Goal: Information Seeking & Learning: Learn about a topic

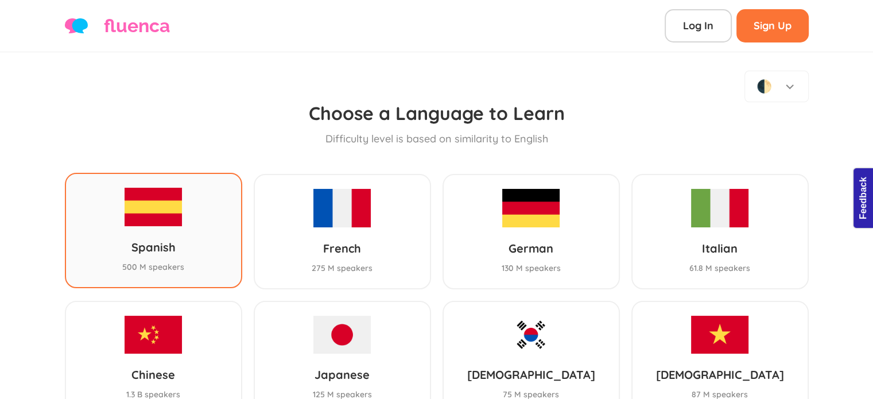
click at [168, 188] on img at bounding box center [153, 207] width 57 height 38
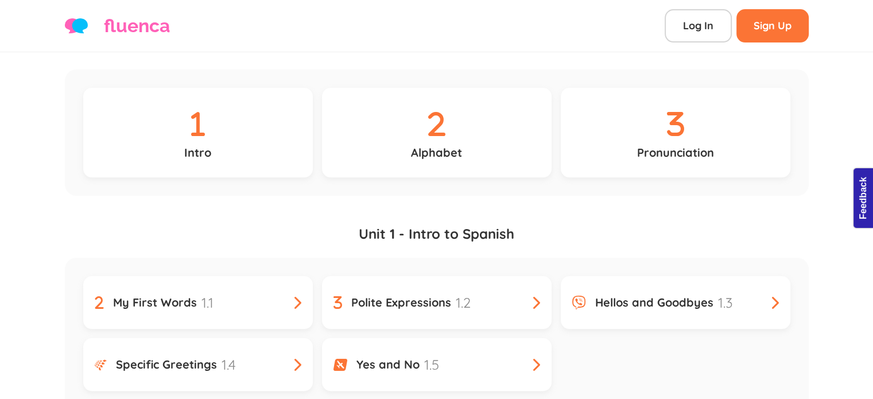
scroll to position [163, 0]
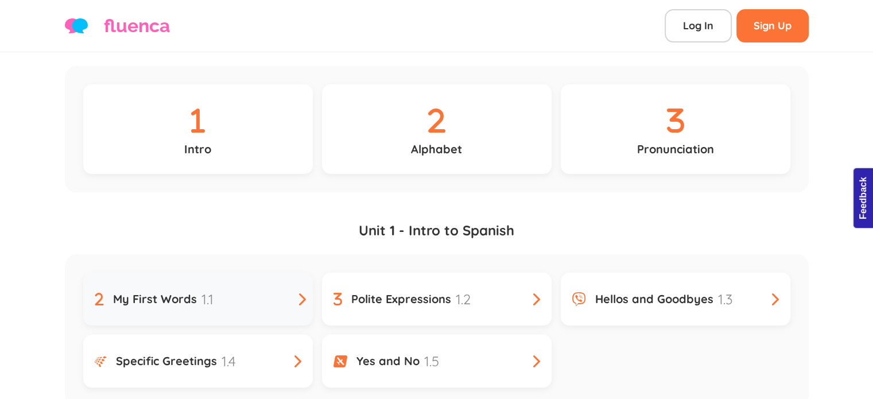
click at [210, 289] on div "My First Words 1.1" at bounding box center [198, 299] width 207 height 21
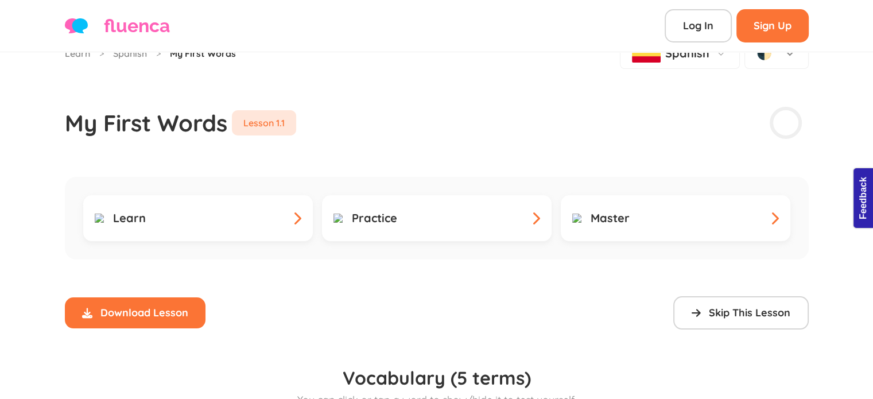
scroll to position [34, 0]
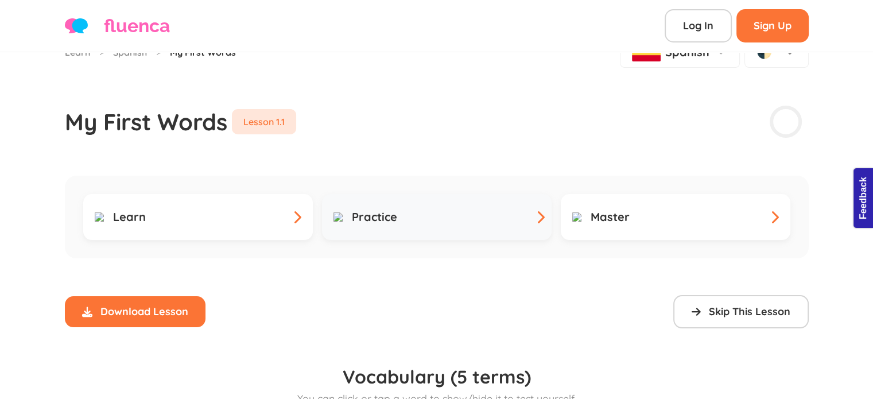
click at [364, 194] on link "Practice" at bounding box center [437, 217] width 230 height 46
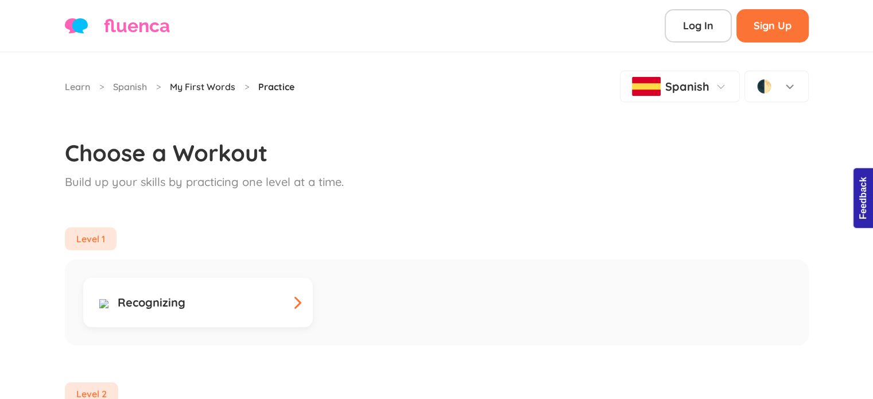
click at [188, 87] on link "My First Words" at bounding box center [202, 87] width 65 height 14
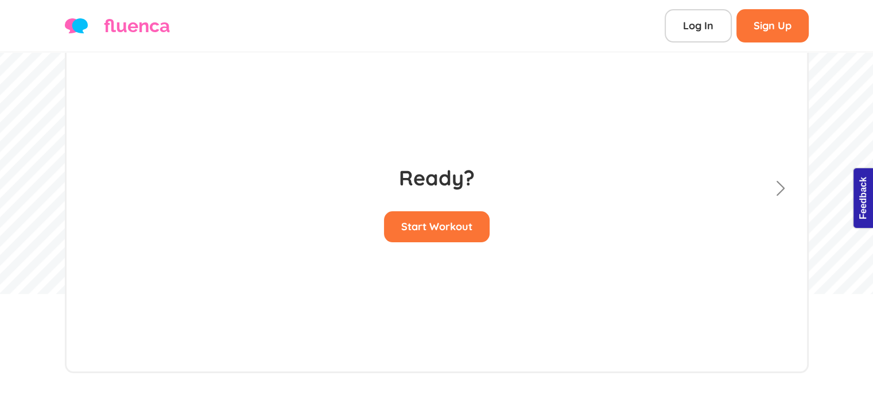
scroll to position [106, 0]
click at [437, 211] on button "Start Workout" at bounding box center [437, 226] width 106 height 31
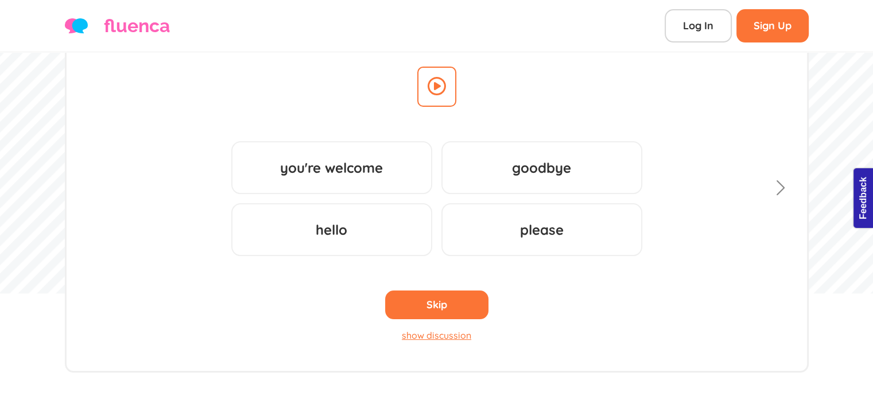
click at [436, 78] on icon at bounding box center [437, 86] width 18 height 18
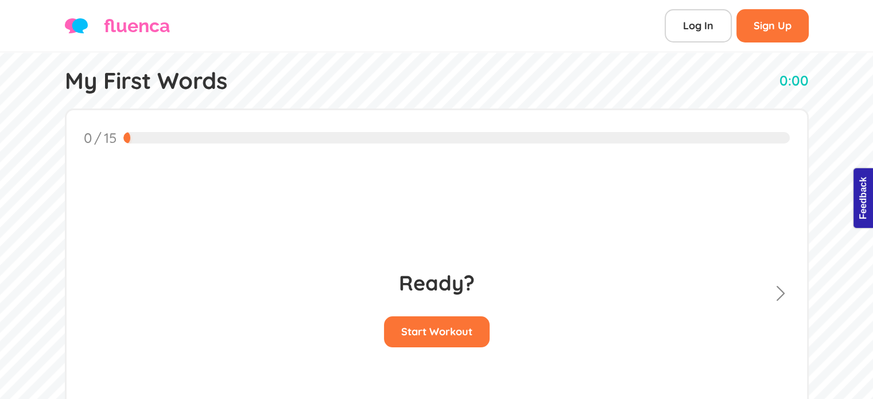
scroll to position [208, 0]
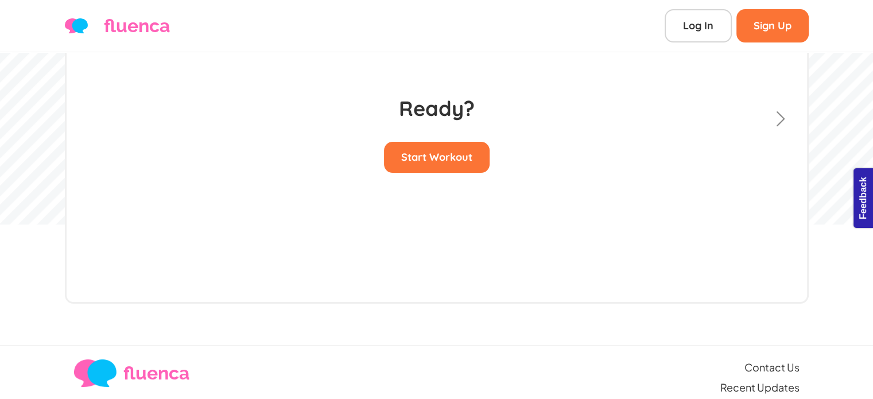
scroll to position [208, 0]
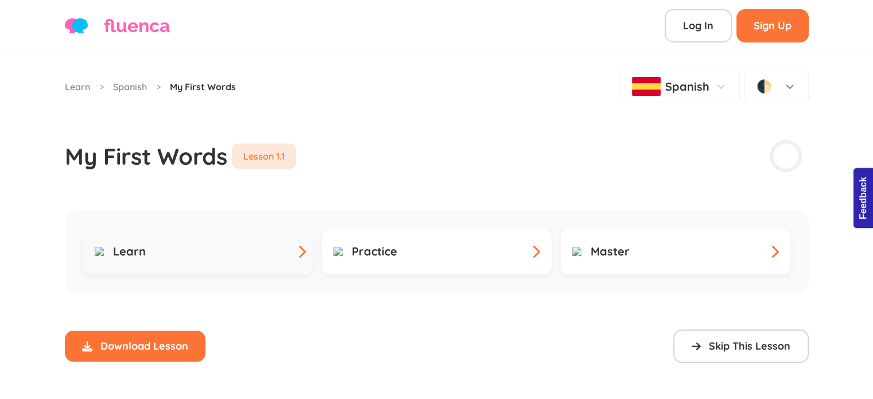
click at [225, 245] on div "Learn" at bounding box center [198, 252] width 207 height 14
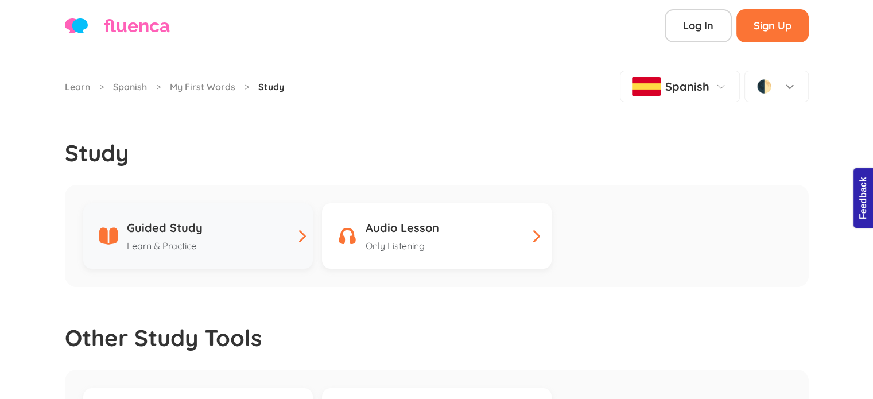
click at [216, 222] on div "Guided Study Learn & Practice" at bounding box center [198, 235] width 207 height 33
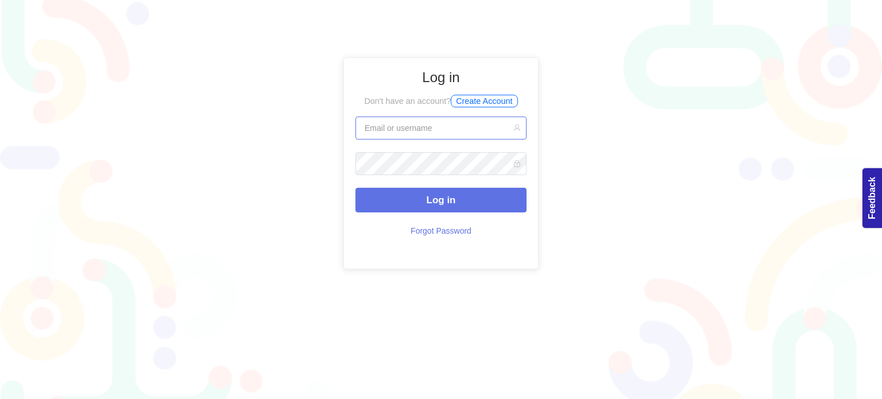
click at [408, 123] on input "text" at bounding box center [440, 128] width 171 height 23
type input "[EMAIL_ADDRESS][DOMAIN_NAME]"
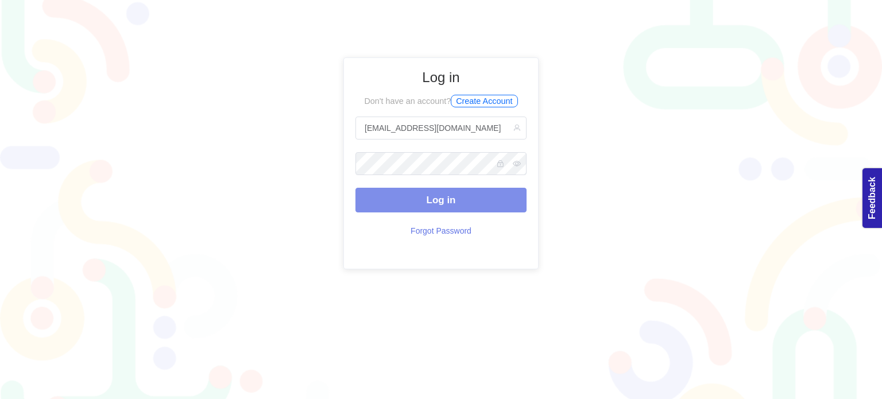
click at [452, 195] on span "Log in" at bounding box center [441, 200] width 29 height 11
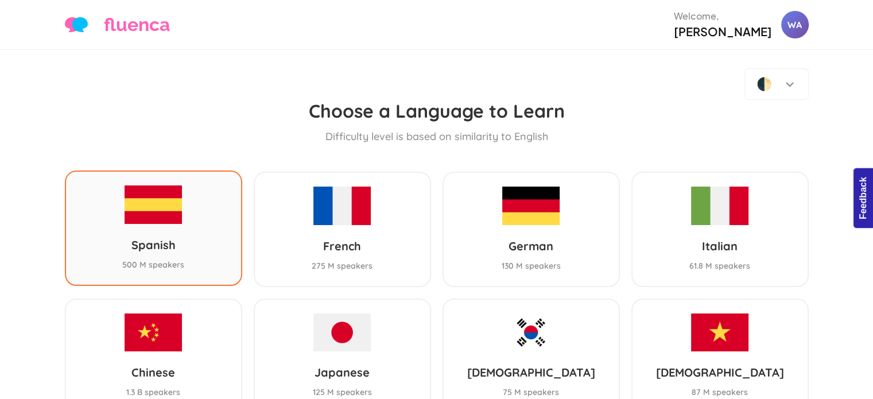
click at [111, 177] on div "Spanish 500 M speakers" at bounding box center [153, 228] width 177 height 115
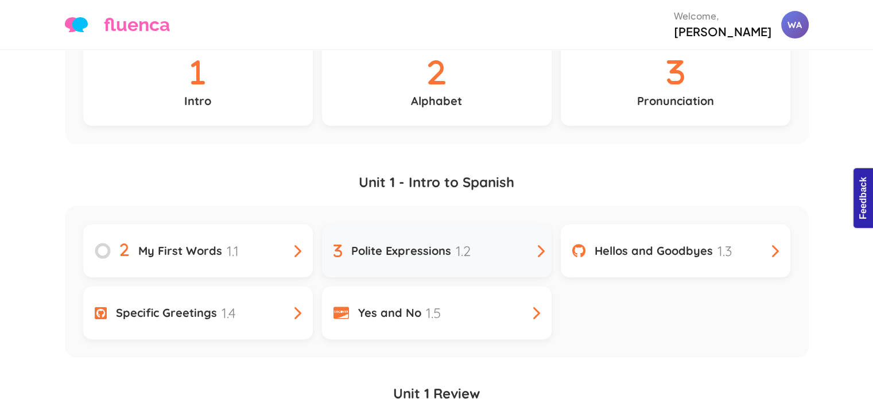
scroll to position [209, 0]
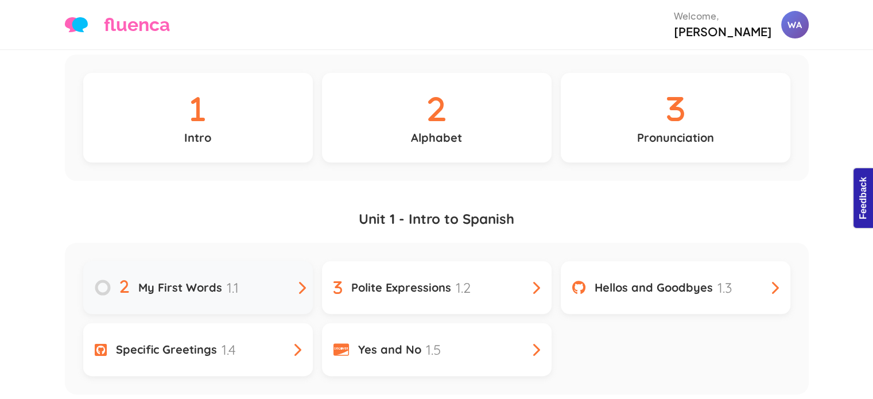
click at [247, 277] on div "My First Words 1.1" at bounding box center [198, 287] width 207 height 21
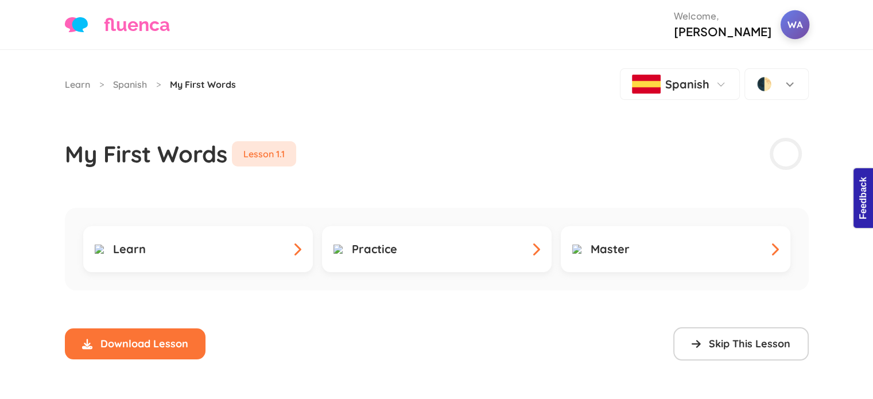
click at [799, 20] on div "WA" at bounding box center [794, 24] width 29 height 29
click at [746, 123] on link "Logout" at bounding box center [758, 124] width 102 height 26
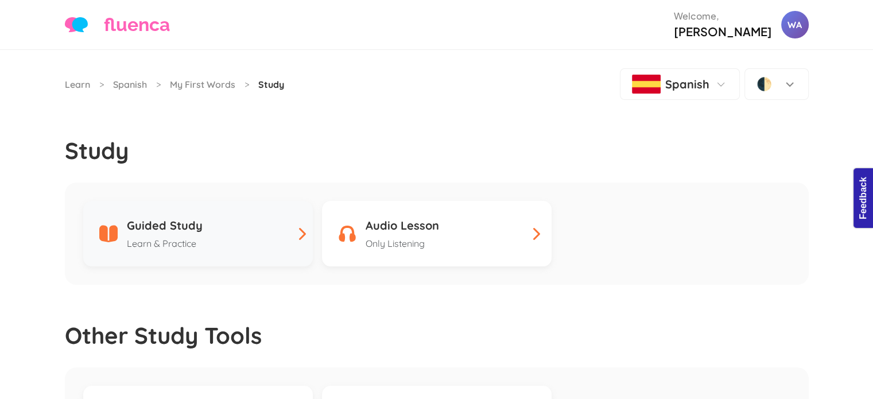
click at [223, 217] on div "Guided Study Learn & Practice" at bounding box center [198, 233] width 207 height 33
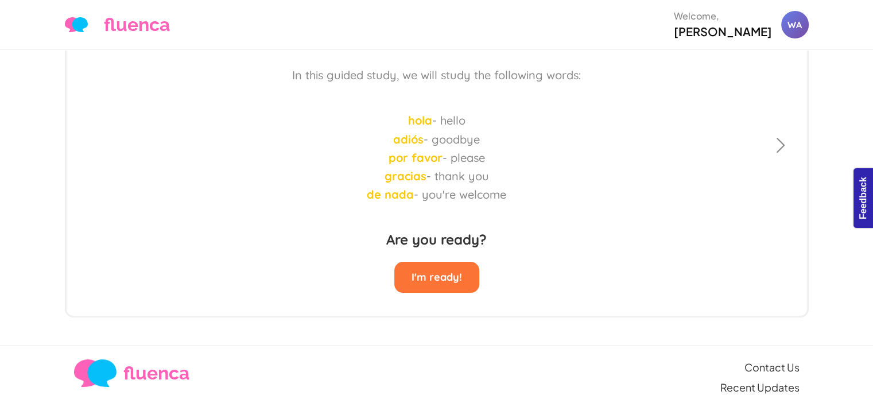
scroll to position [192, 0]
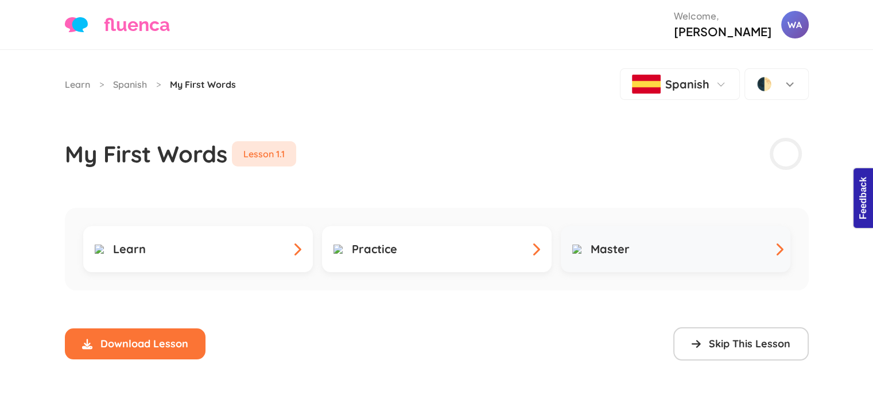
click at [614, 242] on h3 "Master" at bounding box center [610, 249] width 39 height 14
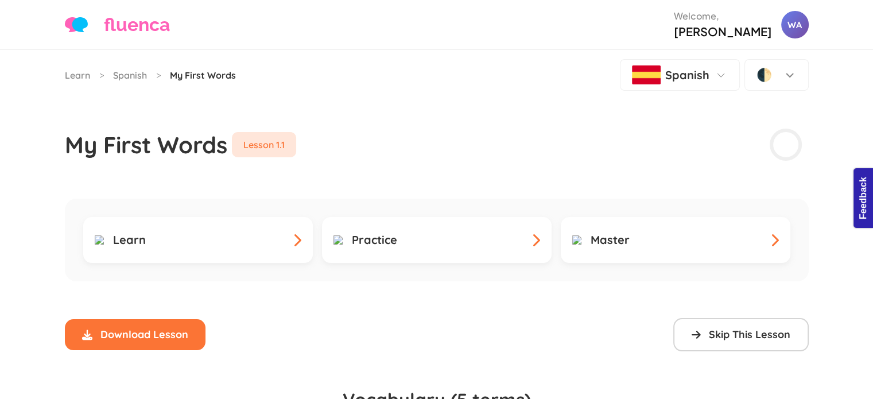
scroll to position [7, 0]
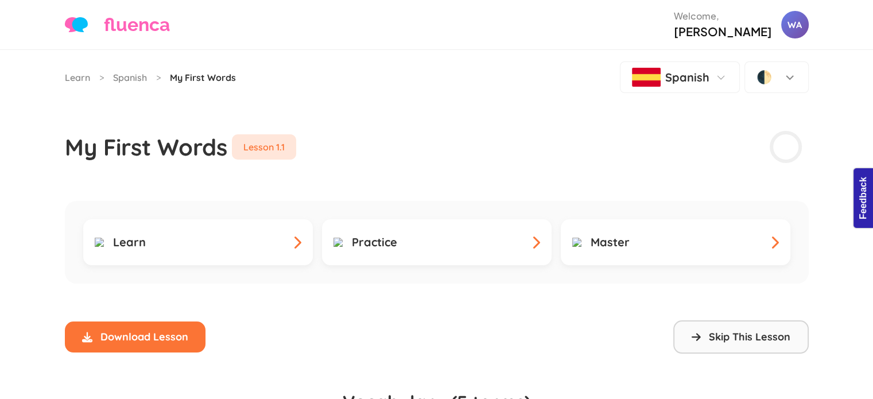
click at [707, 320] on button "Skip This Lesson" at bounding box center [740, 336] width 135 height 33
click at [773, 321] on button "Unskip" at bounding box center [774, 336] width 70 height 33
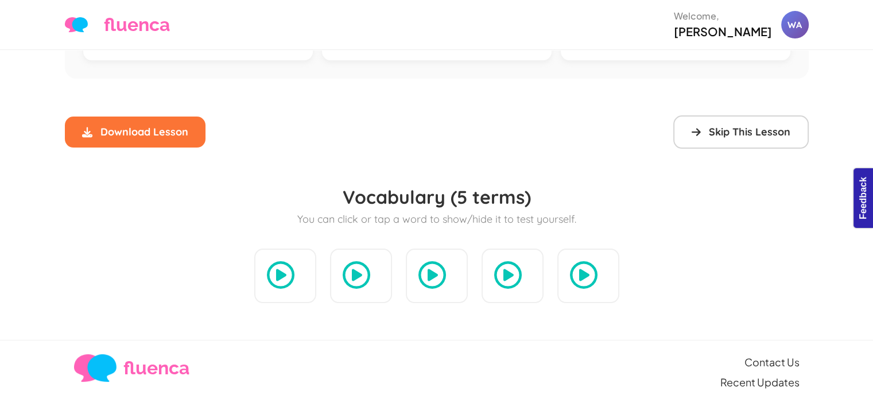
click at [295, 261] on icon at bounding box center [281, 275] width 28 height 28
